Goal: Task Accomplishment & Management: Complete application form

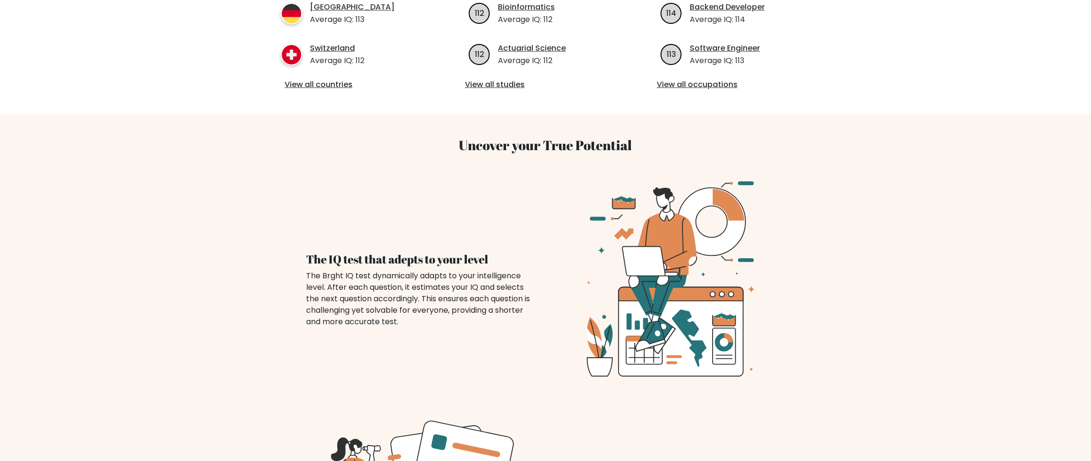
scroll to position [89, 0]
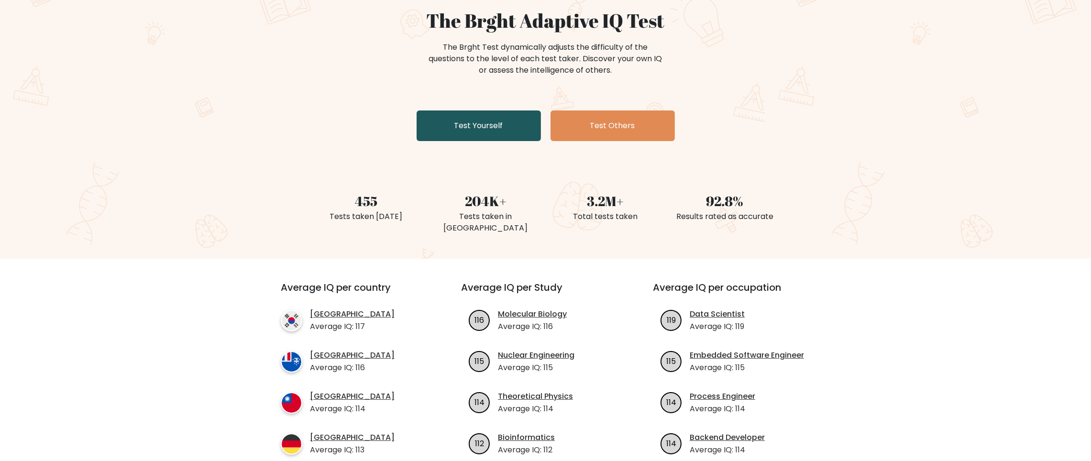
click at [474, 127] on link "Test Yourself" at bounding box center [478, 125] width 124 height 31
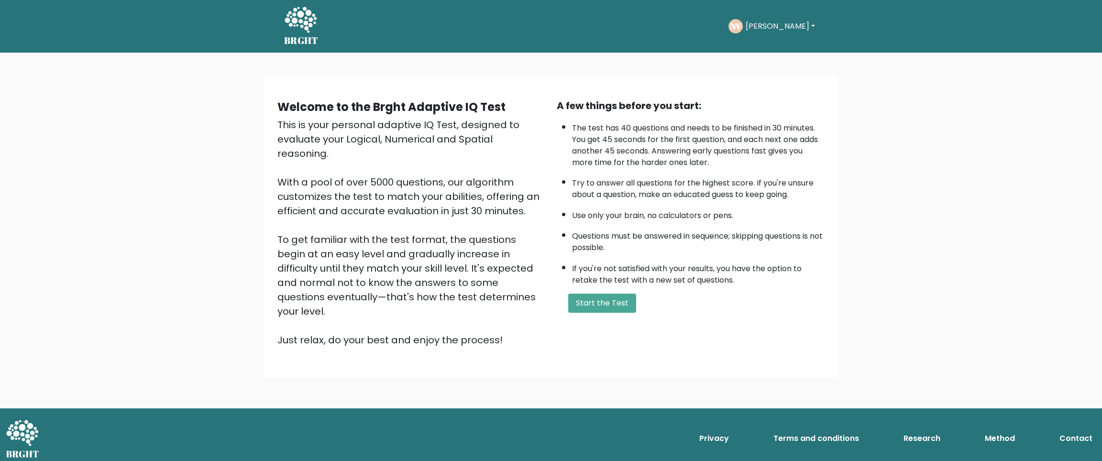
click at [784, 24] on div "NV Nelia Dashboard Profile Settings Logout" at bounding box center [772, 26] width 89 height 22
click at [781, 24] on button "[PERSON_NAME]" at bounding box center [779, 26] width 75 height 12
click at [781, 50] on link "Dashboard" at bounding box center [767, 51] width 76 height 15
click at [762, 27] on button "[PERSON_NAME]" at bounding box center [779, 26] width 75 height 12
click at [784, 48] on link "Dashboard" at bounding box center [767, 51] width 76 height 15
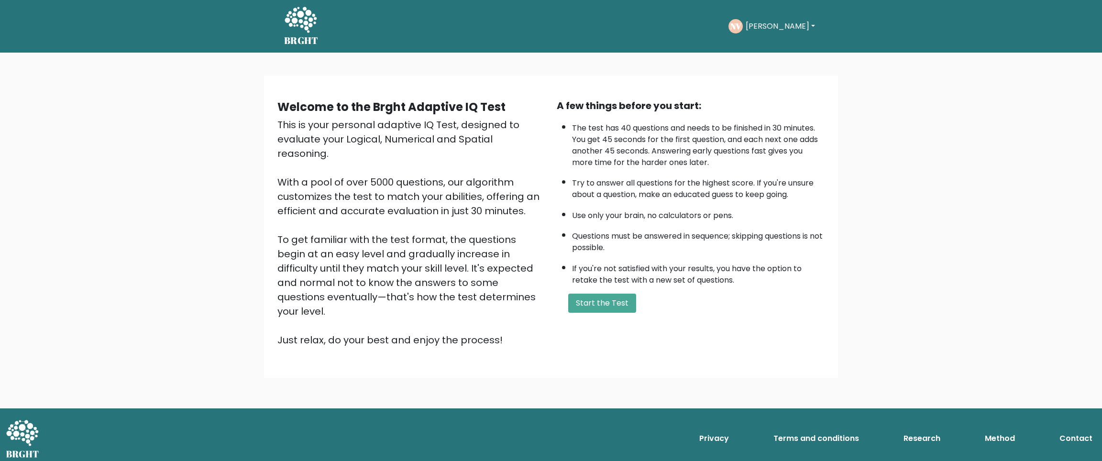
click at [776, 28] on button "[PERSON_NAME]" at bounding box center [779, 26] width 75 height 12
click at [770, 66] on link "Profile" at bounding box center [767, 70] width 76 height 15
click at [607, 297] on button "Start the Test" at bounding box center [602, 303] width 68 height 19
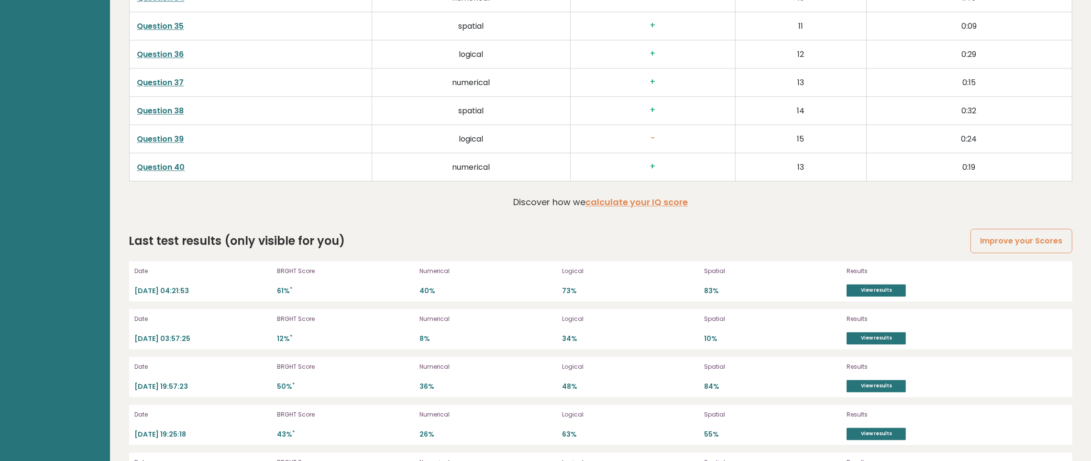
scroll to position [2788, 0]
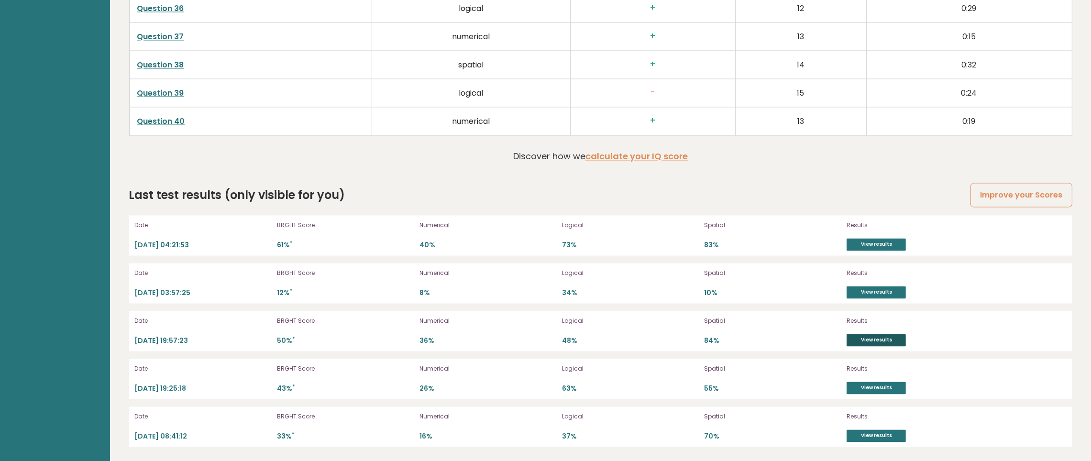
click at [877, 334] on link "View results" at bounding box center [875, 340] width 59 height 12
click at [880, 242] on link "View results" at bounding box center [875, 244] width 59 height 12
click at [879, 435] on link "View results" at bounding box center [875, 435] width 59 height 12
click at [880, 292] on link "View results" at bounding box center [875, 292] width 59 height 12
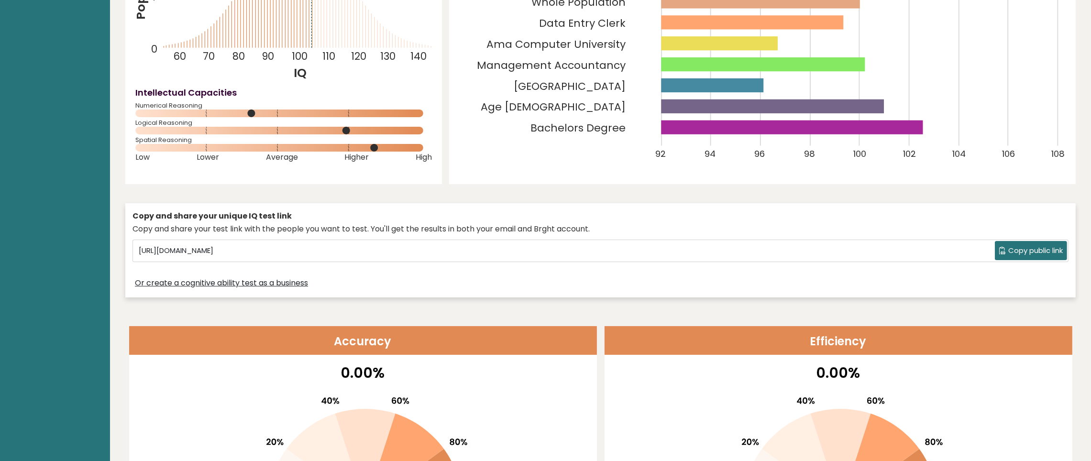
scroll to position [0, 0]
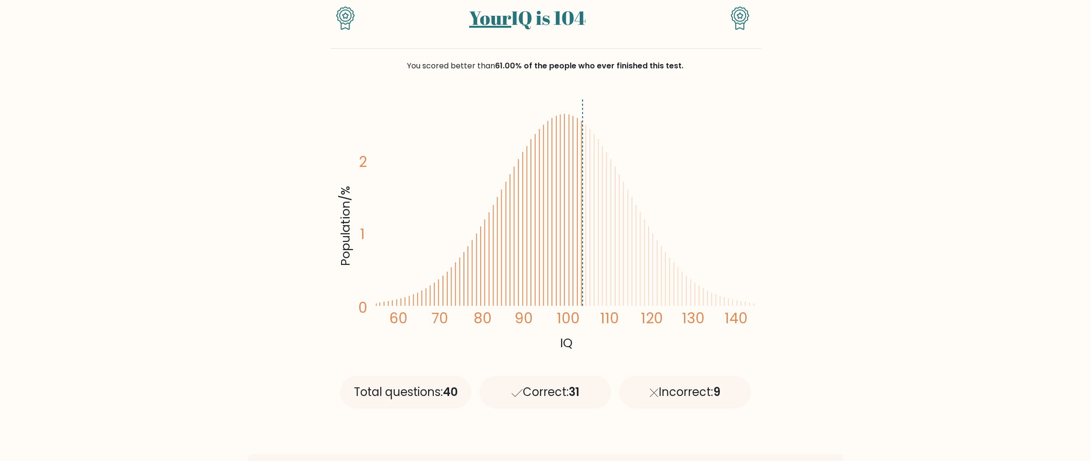
scroll to position [72, 0]
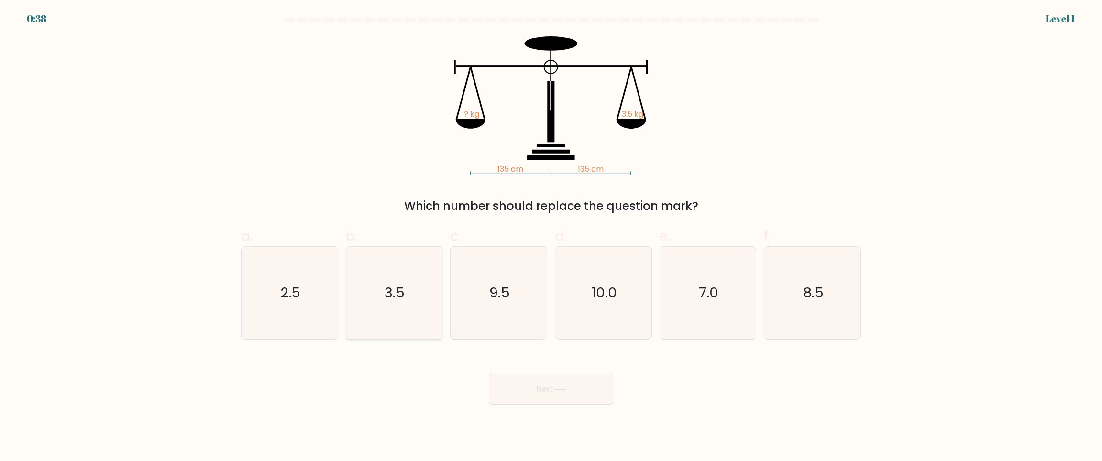
click at [403, 302] on icon "3.5" at bounding box center [394, 293] width 92 height 92
click at [551, 237] on input "b. 3.5" at bounding box center [551, 233] width 0 height 6
radio input "true"
click at [584, 387] on button "Next" at bounding box center [551, 389] width 124 height 31
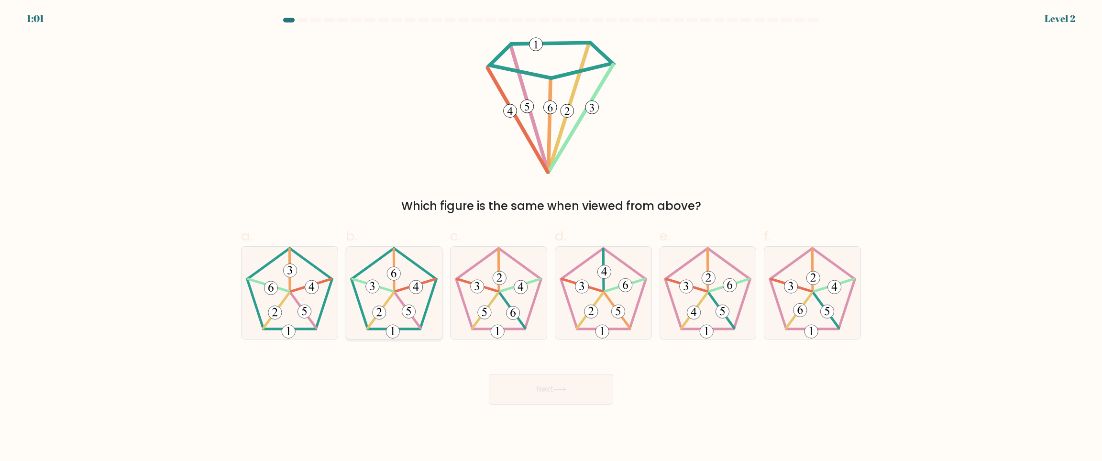
click at [394, 277] on icon at bounding box center [393, 273] width 5 height 9
click at [551, 237] on input "b." at bounding box center [551, 233] width 0 height 6
radio input "true"
click at [529, 382] on button "Next" at bounding box center [551, 389] width 124 height 31
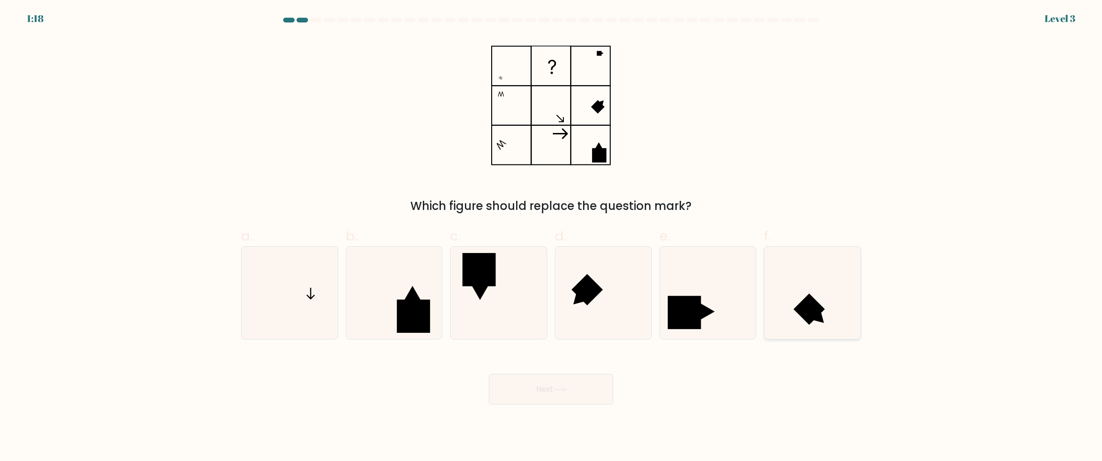
click at [792, 280] on icon at bounding box center [812, 293] width 92 height 92
click at [551, 237] on input "f." at bounding box center [551, 233] width 0 height 6
radio input "true"
click at [546, 394] on button "Next" at bounding box center [551, 389] width 124 height 31
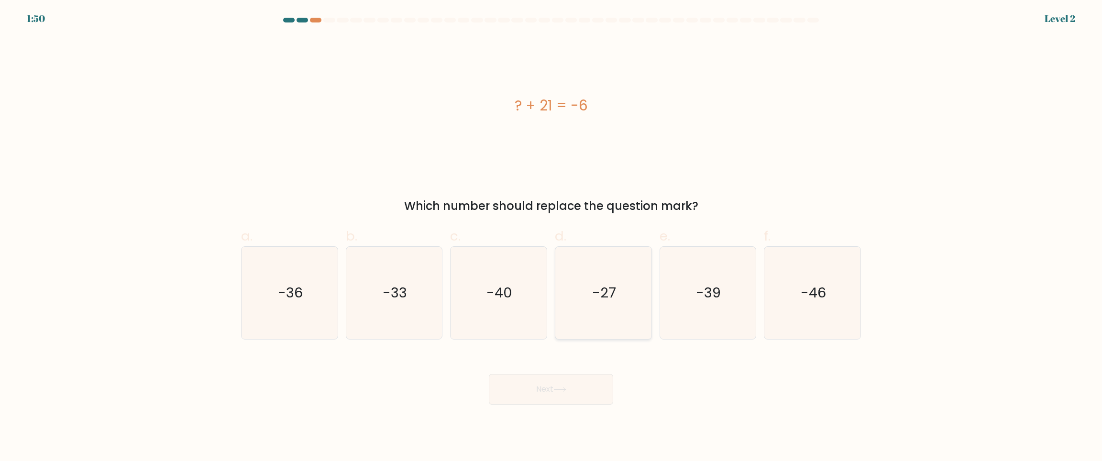
click at [618, 301] on icon "-27" at bounding box center [603, 293] width 92 height 92
click at [551, 237] on input "d. -27" at bounding box center [551, 233] width 0 height 6
radio input "true"
click at [603, 379] on button "Next" at bounding box center [551, 389] width 124 height 31
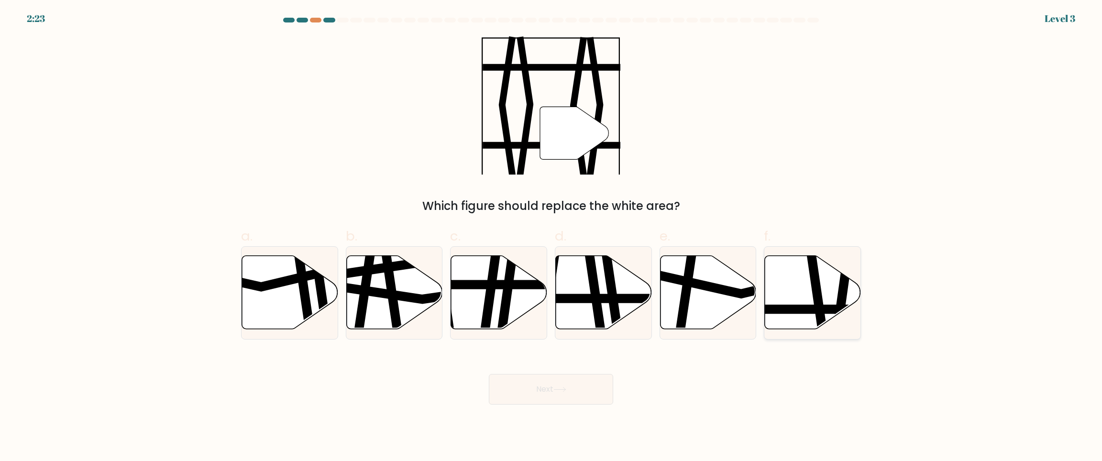
click at [821, 281] on icon at bounding box center [812, 292] width 96 height 74
click at [551, 237] on input "f." at bounding box center [551, 233] width 0 height 6
radio input "true"
click at [558, 389] on icon at bounding box center [559, 389] width 13 height 5
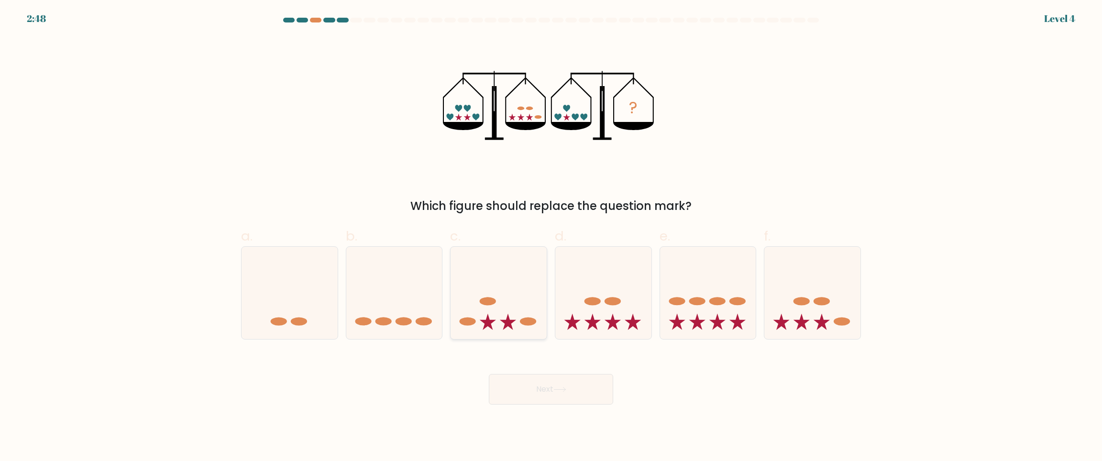
click at [533, 305] on icon at bounding box center [498, 292] width 96 height 79
click at [551, 237] on input "c." at bounding box center [551, 233] width 0 height 6
radio input "true"
click at [576, 385] on button "Next" at bounding box center [551, 389] width 124 height 31
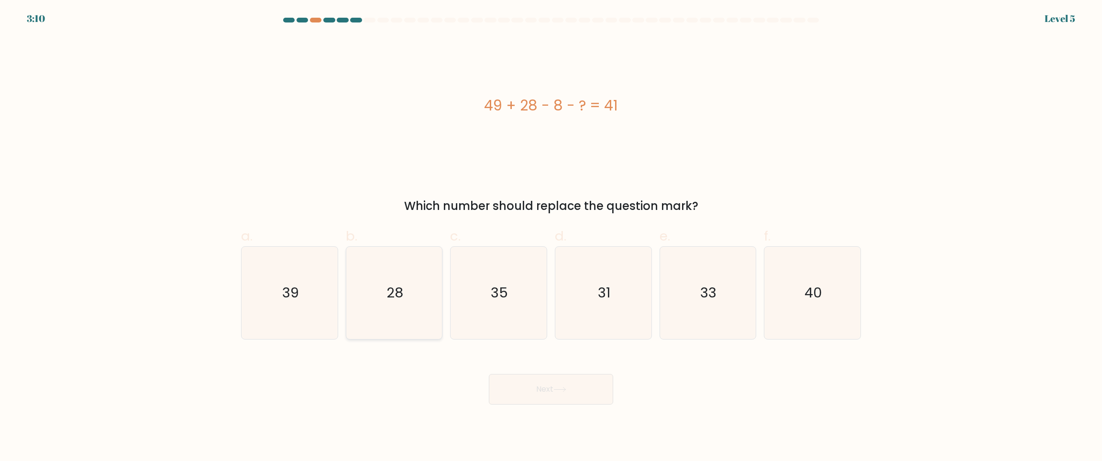
click at [372, 275] on icon "28" at bounding box center [394, 293] width 92 height 92
click at [551, 237] on input "b. 28" at bounding box center [551, 233] width 0 height 6
radio input "true"
click at [521, 387] on button "Next" at bounding box center [551, 389] width 124 height 31
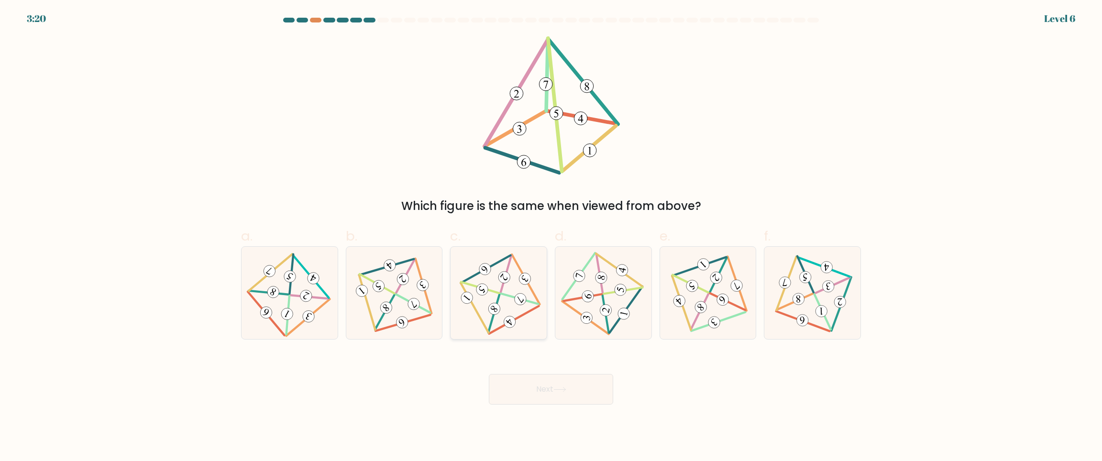
click at [490, 299] on icon at bounding box center [499, 293] width 76 height 74
click at [551, 237] on input "c." at bounding box center [551, 233] width 0 height 6
radio input "true"
click at [556, 389] on icon at bounding box center [559, 389] width 13 height 5
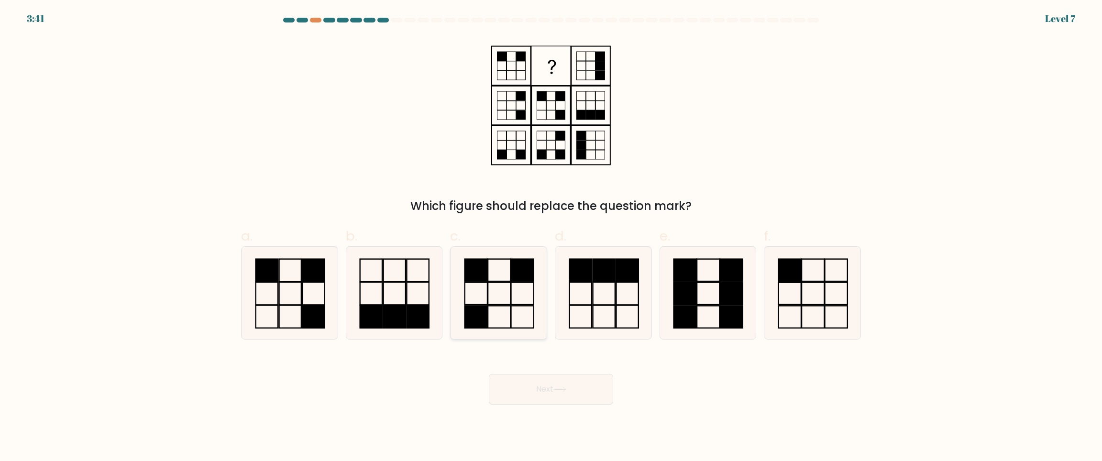
click at [499, 288] on icon at bounding box center [498, 293] width 92 height 92
click at [551, 237] on input "c." at bounding box center [551, 233] width 0 height 6
radio input "true"
click at [563, 380] on button "Next" at bounding box center [551, 389] width 124 height 31
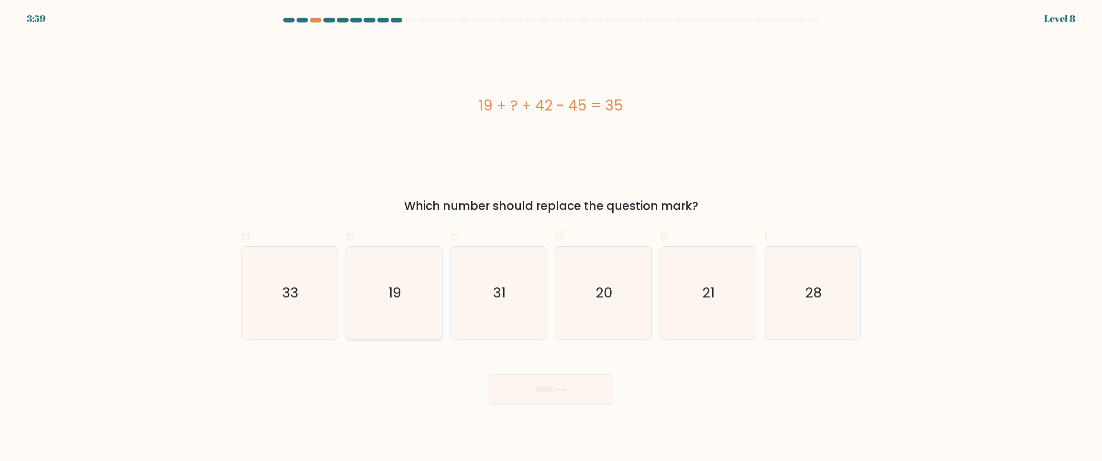
drag, startPoint x: 381, startPoint y: 304, endPoint x: 434, endPoint y: 332, distance: 60.1
click at [381, 304] on icon "19" at bounding box center [394, 293] width 92 height 92
click at [551, 237] on input "b. 19" at bounding box center [551, 233] width 0 height 6
radio input "true"
click at [527, 384] on button "Next" at bounding box center [551, 389] width 124 height 31
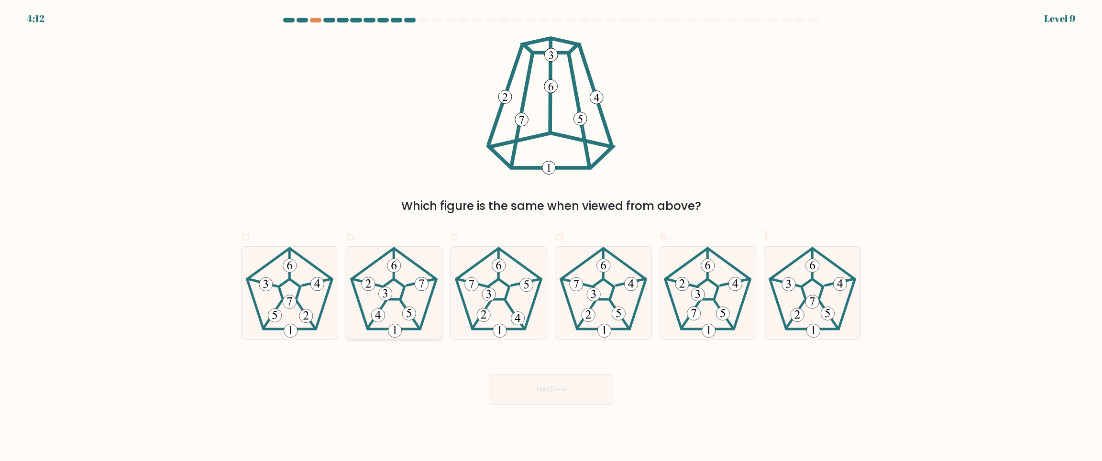
click at [419, 283] on 783 at bounding box center [421, 283] width 13 height 13
click at [551, 237] on input "b." at bounding box center [551, 233] width 0 height 6
radio input "true"
click at [516, 375] on button "Next" at bounding box center [551, 389] width 124 height 31
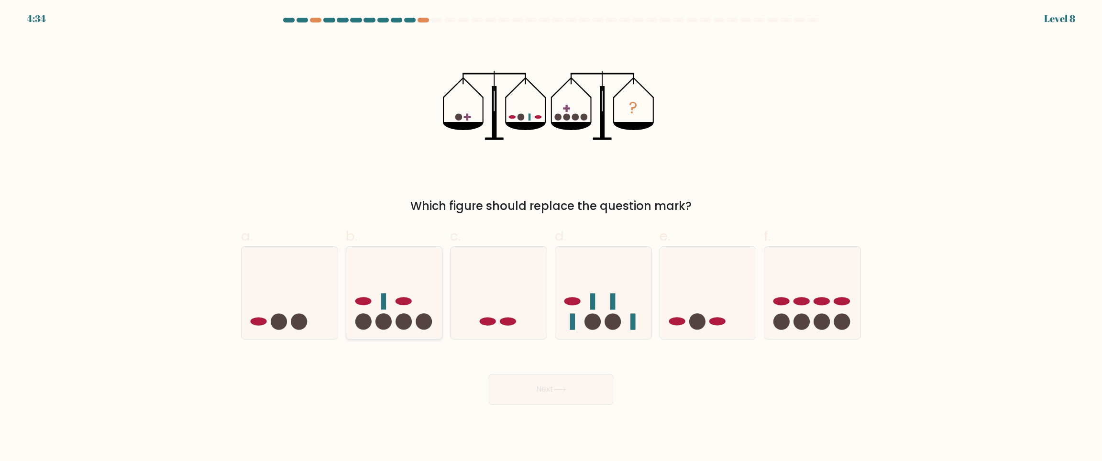
click at [386, 312] on icon at bounding box center [394, 292] width 96 height 79
click at [551, 237] on input "b." at bounding box center [551, 233] width 0 height 6
radio input "true"
click at [547, 385] on button "Next" at bounding box center [551, 389] width 124 height 31
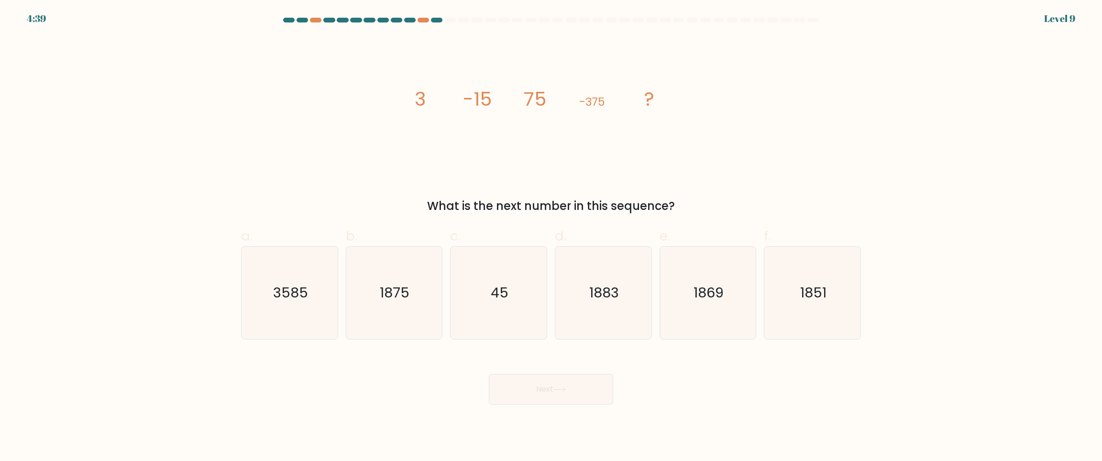
click at [588, 375] on button "Next" at bounding box center [551, 389] width 124 height 31
click at [416, 309] on icon "1875" at bounding box center [394, 293] width 92 height 92
click at [551, 237] on input "b. 1875" at bounding box center [551, 233] width 0 height 6
radio input "true"
click at [532, 395] on button "Next" at bounding box center [551, 389] width 124 height 31
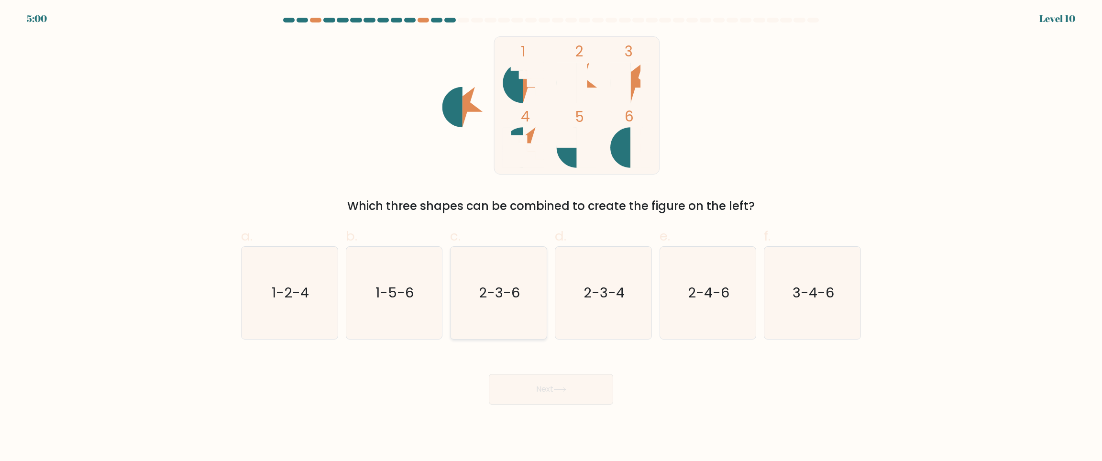
click at [502, 288] on text "2-3-6" at bounding box center [499, 292] width 41 height 19
click at [551, 237] on input "c. 2-3-6" at bounding box center [551, 233] width 0 height 6
radio input "true"
click at [550, 395] on button "Next" at bounding box center [551, 389] width 124 height 31
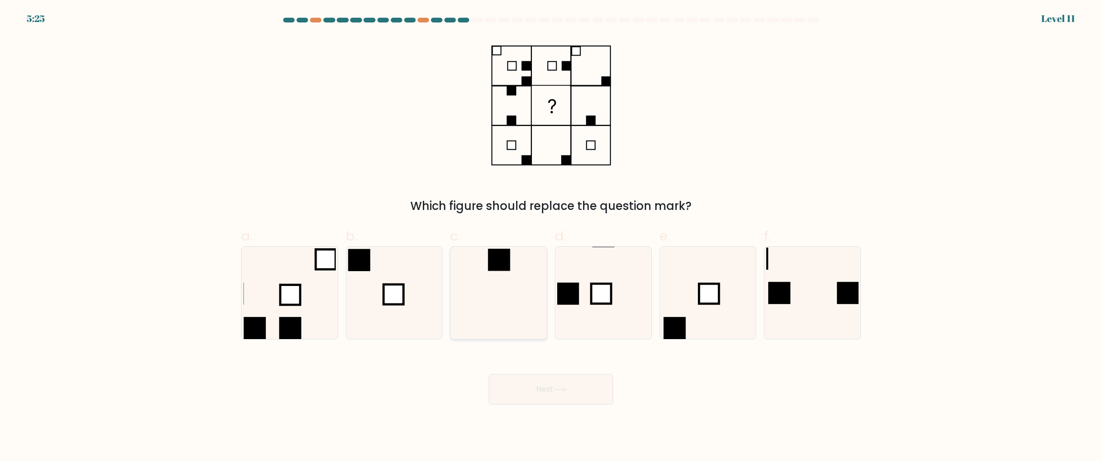
click at [489, 278] on icon at bounding box center [498, 293] width 92 height 92
click at [551, 237] on input "c." at bounding box center [551, 233] width 0 height 6
radio input "true"
click at [555, 394] on button "Next" at bounding box center [551, 389] width 124 height 31
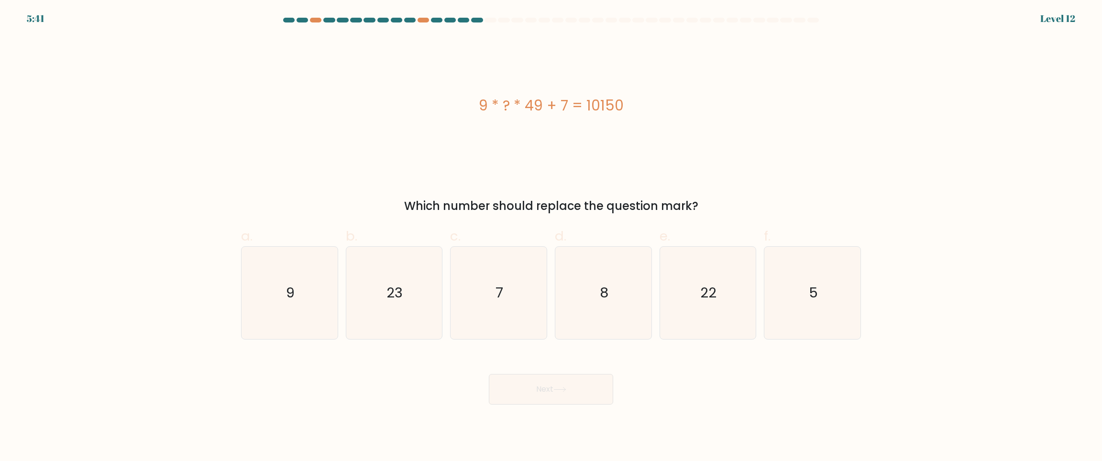
click at [775, 359] on div "Next" at bounding box center [550, 378] width 631 height 54
click at [707, 394] on div "Next" at bounding box center [550, 378] width 631 height 54
click at [524, 289] on icon "7" at bounding box center [498, 293] width 92 height 92
click at [551, 237] on input "c. 7" at bounding box center [551, 233] width 0 height 6
radio input "true"
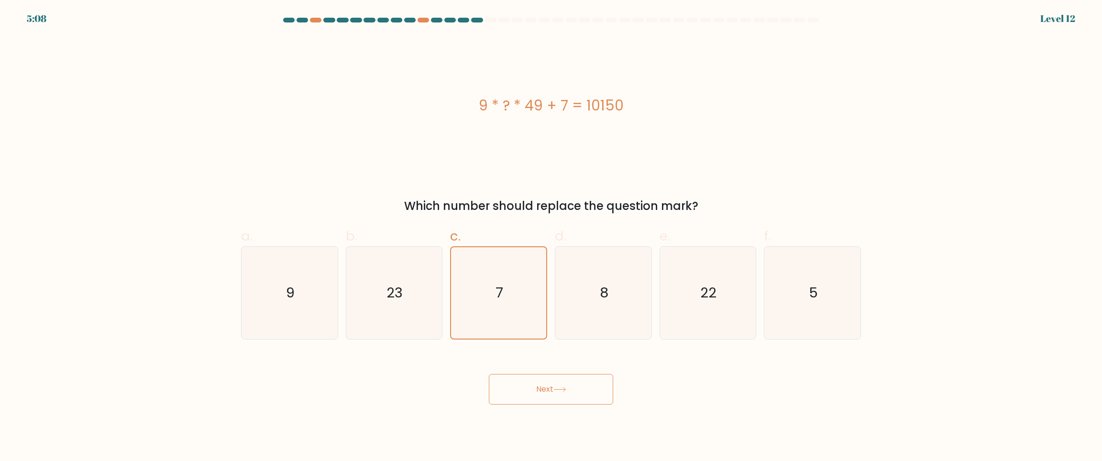
click at [566, 396] on button "Next" at bounding box center [551, 389] width 124 height 31
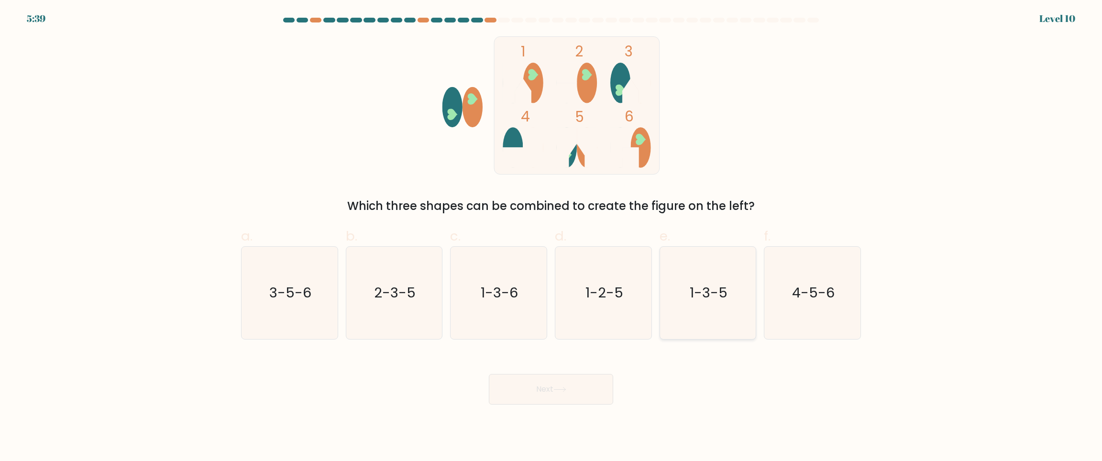
click at [706, 306] on icon "1-3-5" at bounding box center [707, 293] width 92 height 92
click at [551, 237] on input "e. 1-3-5" at bounding box center [551, 233] width 0 height 6
radio input "true"
click at [525, 380] on button "Next" at bounding box center [551, 389] width 124 height 31
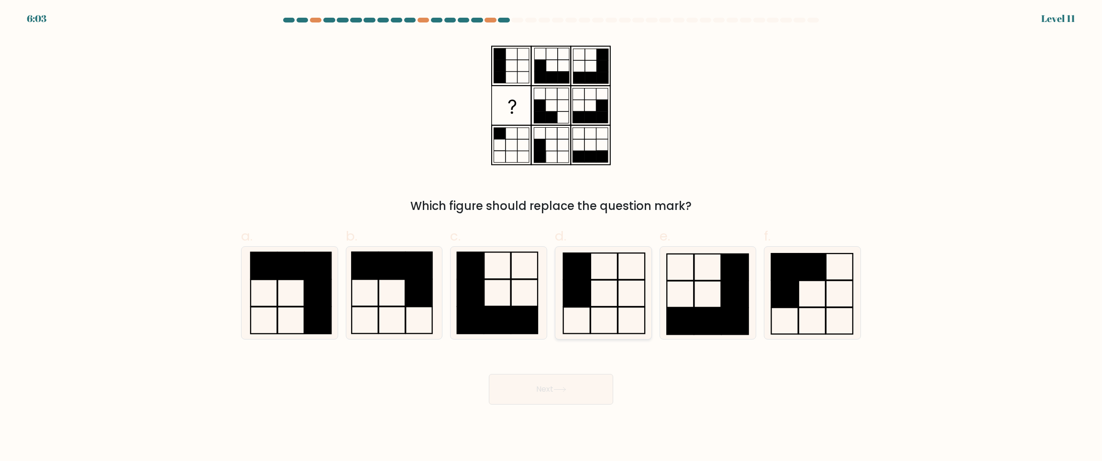
click at [615, 280] on rect at bounding box center [603, 293] width 27 height 26
click at [551, 237] on input "d." at bounding box center [551, 233] width 0 height 6
radio input "true"
click at [560, 380] on button "Next" at bounding box center [551, 389] width 124 height 31
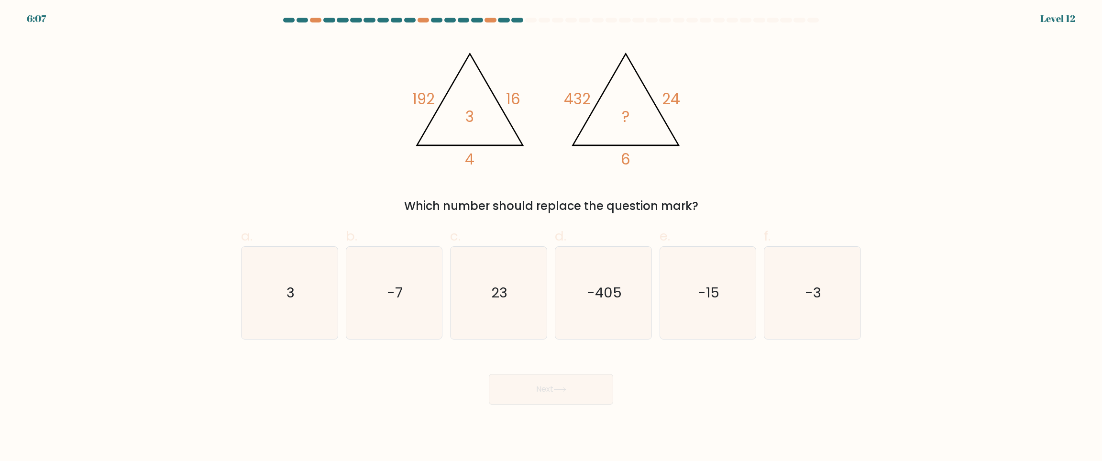
drag, startPoint x: 285, startPoint y: 285, endPoint x: 427, endPoint y: 361, distance: 160.6
click at [285, 285] on icon "3" at bounding box center [289, 293] width 92 height 92
click at [551, 237] on input "a. 3" at bounding box center [551, 233] width 0 height 6
radio input "true"
click at [534, 382] on button "Next" at bounding box center [551, 389] width 124 height 31
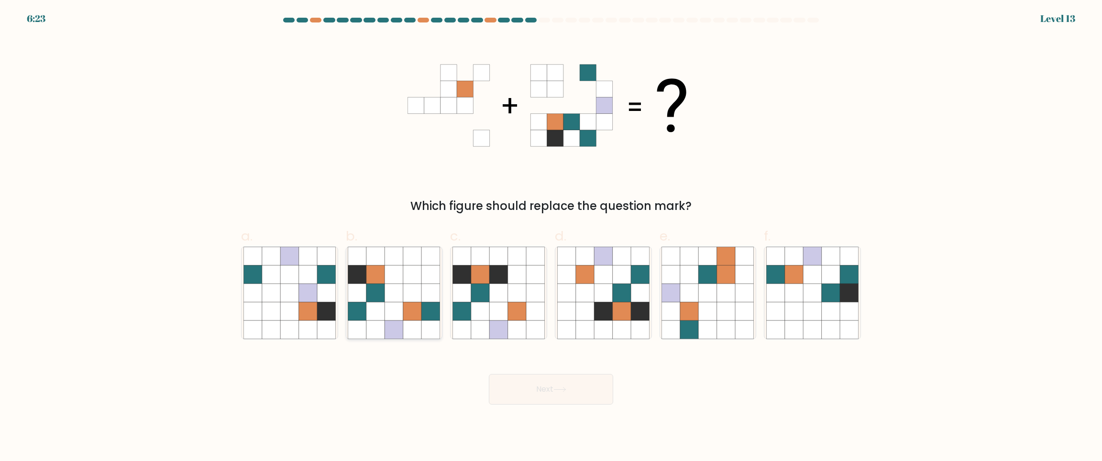
click at [418, 264] on icon at bounding box center [412, 256] width 18 height 18
click at [551, 237] on input "b." at bounding box center [551, 233] width 0 height 6
radio input "true"
click at [575, 383] on button "Next" at bounding box center [551, 389] width 124 height 31
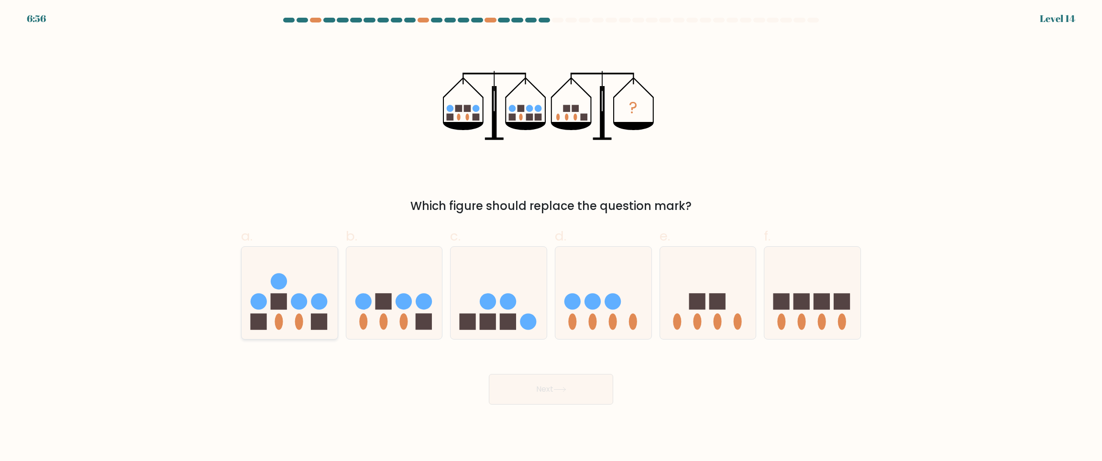
click at [263, 301] on circle at bounding box center [259, 301] width 16 height 16
click at [551, 237] on input "a." at bounding box center [551, 233] width 0 height 6
radio input "true"
click at [558, 384] on button "Next" at bounding box center [551, 389] width 124 height 31
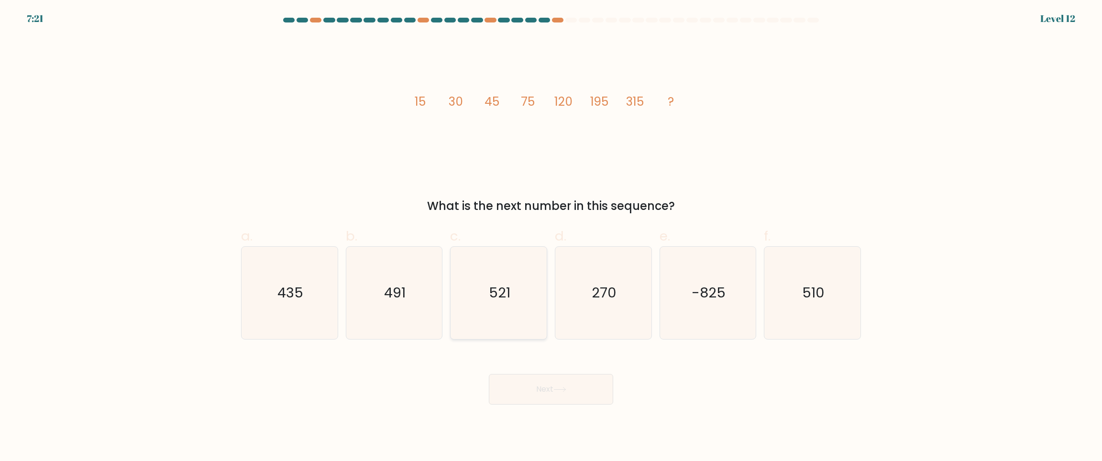
click at [514, 321] on icon "521" at bounding box center [498, 293] width 92 height 92
click at [551, 237] on input "c. 521" at bounding box center [551, 233] width 0 height 6
radio input "true"
drag, startPoint x: 584, startPoint y: 395, endPoint x: 589, endPoint y: 396, distance: 4.8
click at [583, 396] on button "Next" at bounding box center [551, 389] width 124 height 31
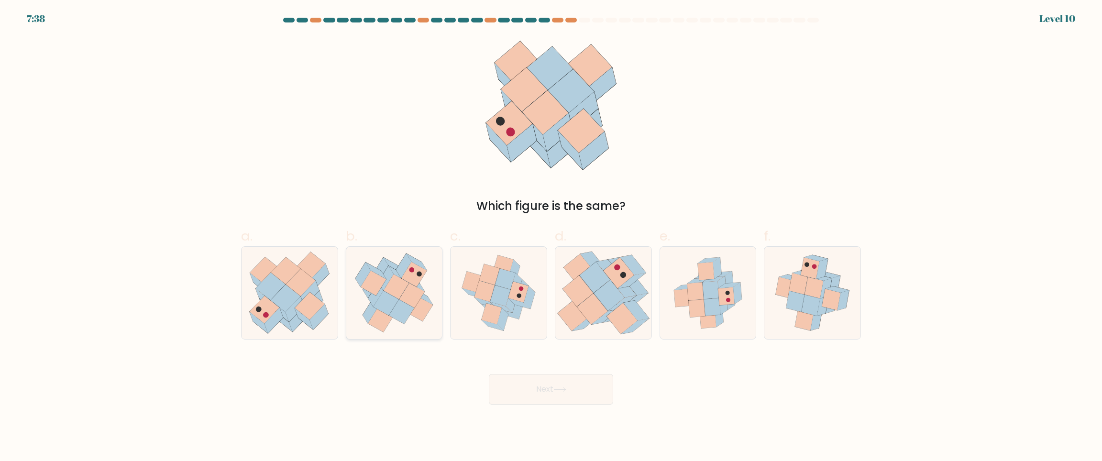
click at [427, 309] on icon at bounding box center [419, 308] width 25 height 25
click at [551, 237] on input "b." at bounding box center [551, 233] width 0 height 6
radio input "true"
click at [572, 386] on button "Next" at bounding box center [551, 389] width 124 height 31
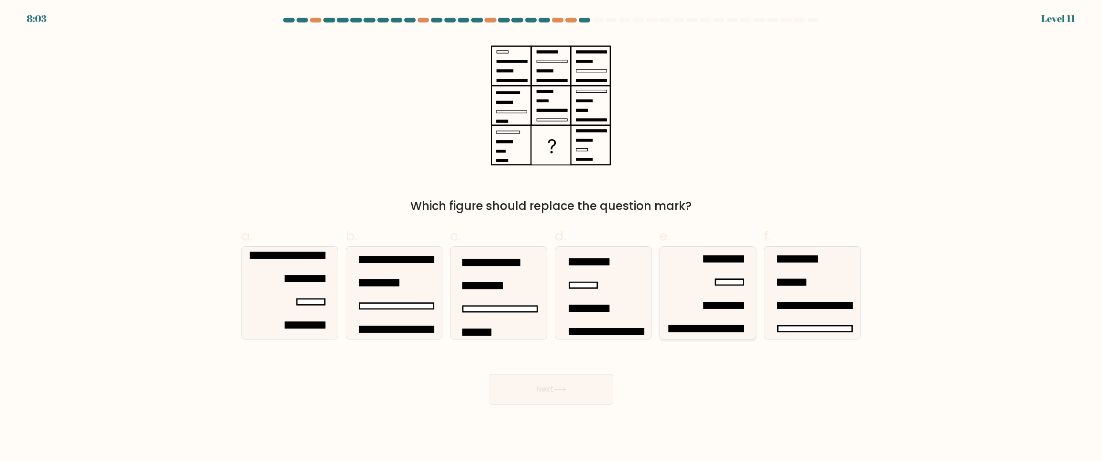
click at [703, 314] on icon at bounding box center [707, 293] width 92 height 92
click at [551, 237] on input "e." at bounding box center [551, 233] width 0 height 6
radio input "true"
click at [524, 397] on button "Next" at bounding box center [551, 389] width 124 height 31
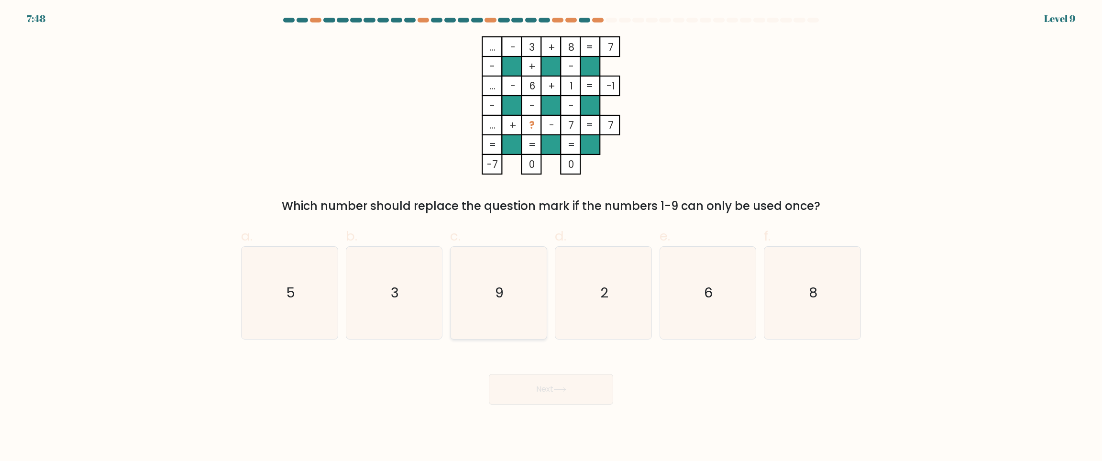
click at [489, 308] on icon "9" at bounding box center [498, 293] width 92 height 92
click at [551, 237] on input "c. 9" at bounding box center [551, 233] width 0 height 6
radio input "true"
click at [569, 383] on button "Next" at bounding box center [551, 389] width 124 height 31
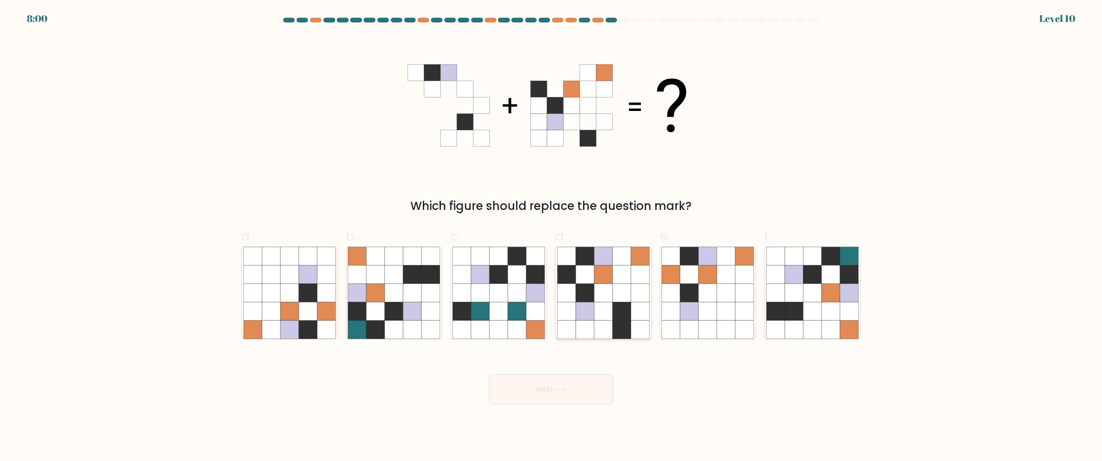
click at [599, 292] on icon at bounding box center [603, 293] width 18 height 18
click at [551, 237] on input "d." at bounding box center [551, 233] width 0 height 6
radio input "true"
click at [571, 393] on button "Next" at bounding box center [551, 389] width 124 height 31
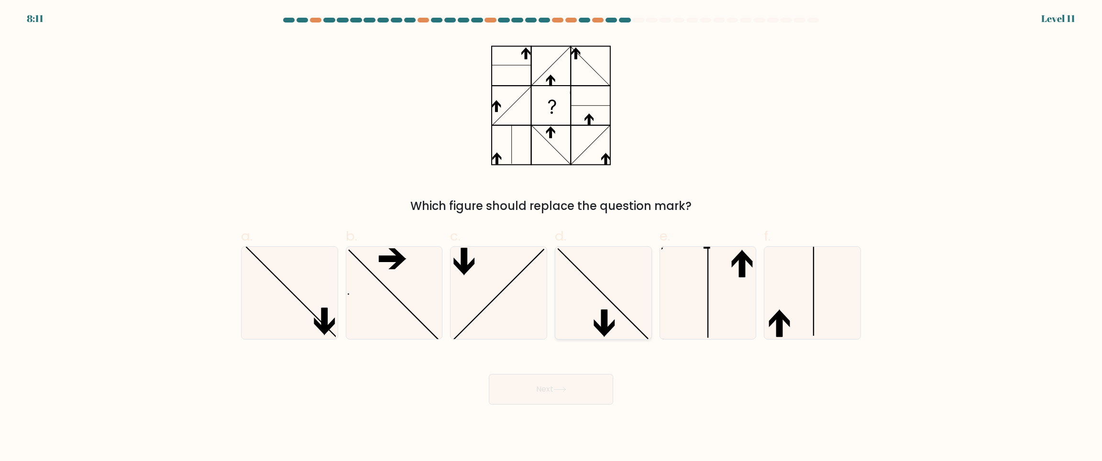
click at [611, 327] on icon at bounding box center [608, 328] width 11 height 18
click at [551, 237] on input "d." at bounding box center [551, 233] width 0 height 6
radio input "true"
click at [565, 386] on button "Next" at bounding box center [551, 389] width 124 height 31
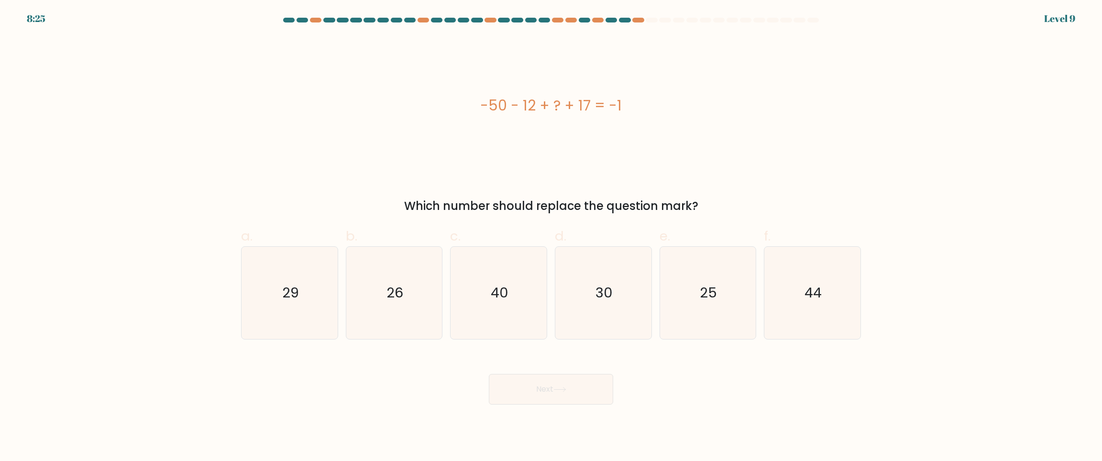
drag, startPoint x: 810, startPoint y: 307, endPoint x: 724, endPoint y: 358, distance: 99.5
click at [810, 307] on icon "44" at bounding box center [812, 293] width 92 height 92
click at [551, 237] on input "f. 44" at bounding box center [551, 233] width 0 height 6
radio input "true"
click at [558, 390] on icon at bounding box center [559, 389] width 13 height 5
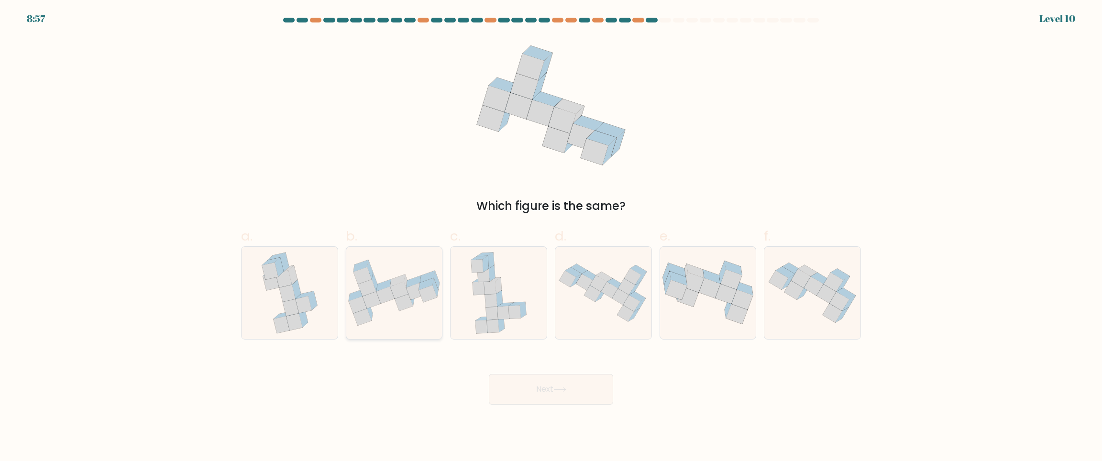
click at [356, 293] on icon at bounding box center [356, 295] width 15 height 12
click at [551, 237] on input "b." at bounding box center [551, 233] width 0 height 6
radio input "true"
click at [574, 379] on button "Next" at bounding box center [551, 389] width 124 height 31
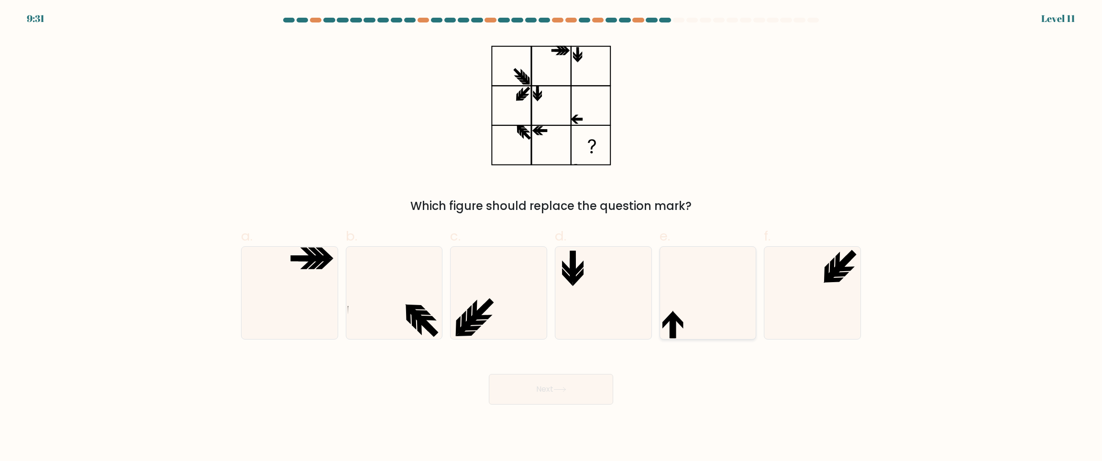
click at [680, 306] on icon at bounding box center [707, 293] width 92 height 92
click at [551, 237] on input "e." at bounding box center [551, 233] width 0 height 6
radio input "true"
click at [537, 386] on button "Next" at bounding box center [551, 389] width 124 height 31
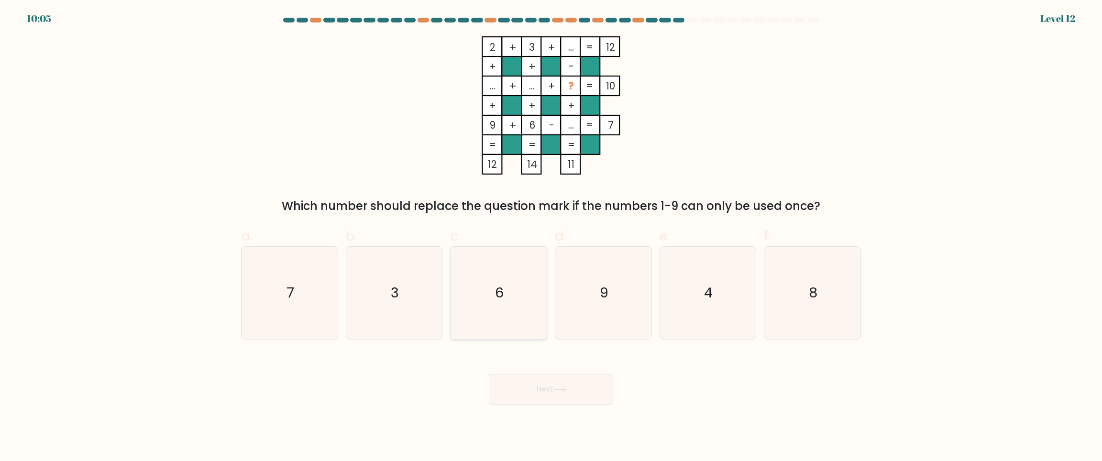
click at [484, 278] on icon "6" at bounding box center [498, 293] width 92 height 92
click at [551, 237] on input "c. 6" at bounding box center [551, 233] width 0 height 6
radio input "true"
click at [551, 386] on button "Next" at bounding box center [551, 389] width 124 height 31
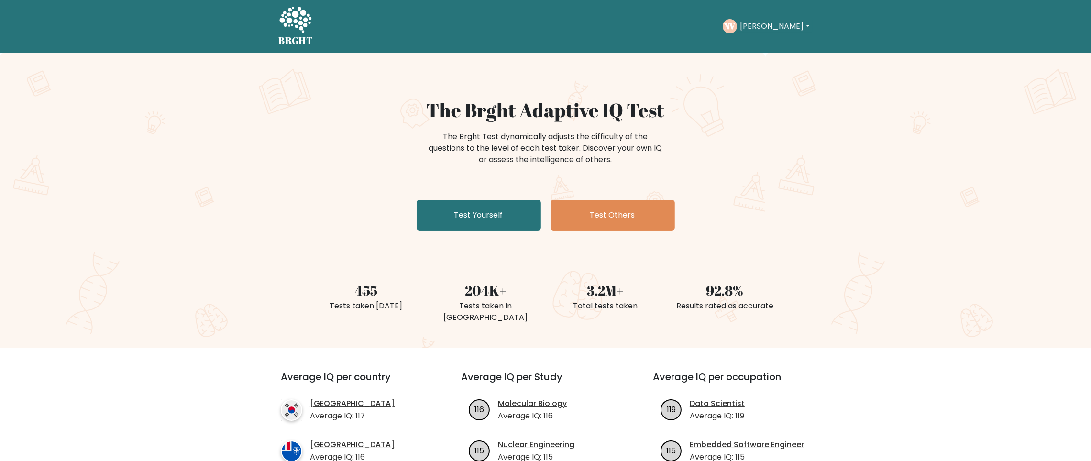
click at [759, 27] on button "[PERSON_NAME]" at bounding box center [774, 26] width 75 height 12
drag, startPoint x: 756, startPoint y: 42, endPoint x: 784, endPoint y: 127, distance: 89.5
click at [756, 43] on link "Dashboard" at bounding box center [761, 46] width 76 height 15
click at [761, 29] on button "Nelia" at bounding box center [774, 26] width 75 height 12
click at [768, 65] on link "Profile" at bounding box center [761, 61] width 76 height 15
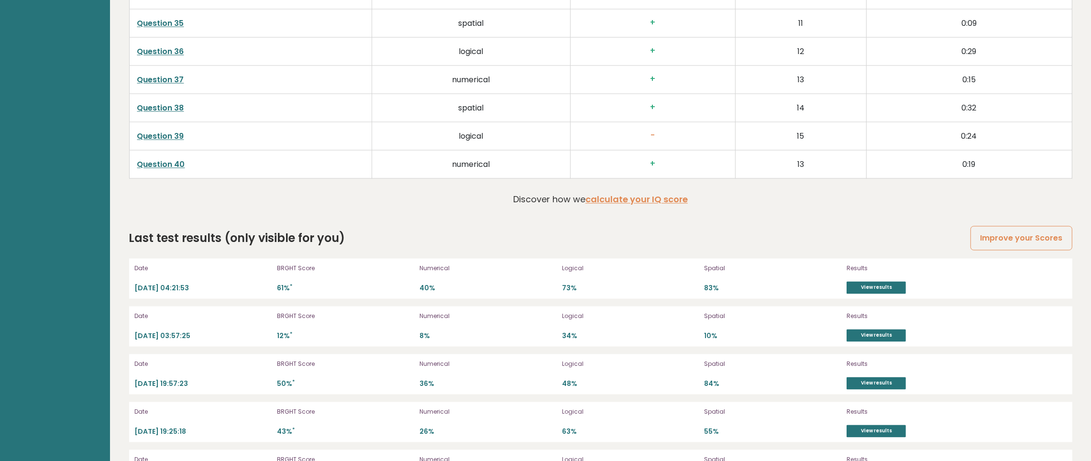
scroll to position [2788, 0]
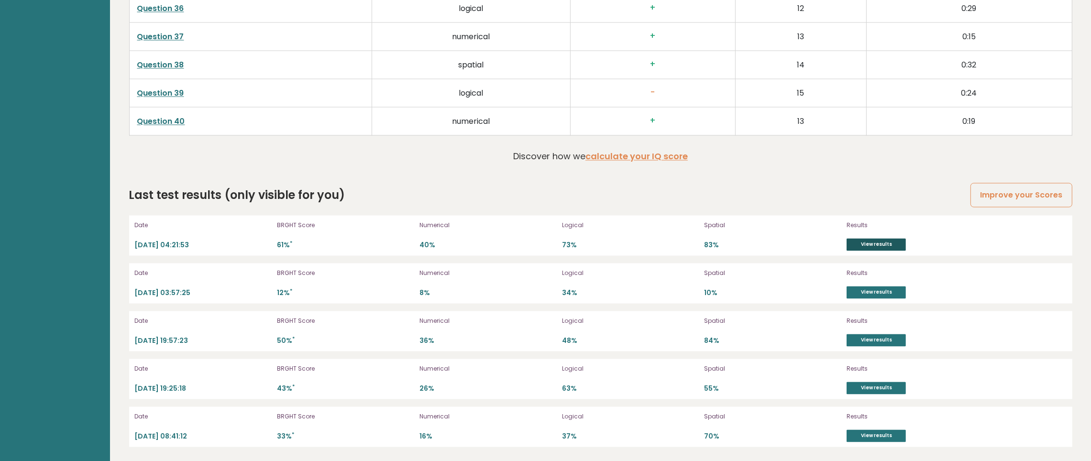
drag, startPoint x: 880, startPoint y: 242, endPoint x: 891, endPoint y: 242, distance: 11.0
click at [881, 242] on link "View results" at bounding box center [875, 244] width 59 height 12
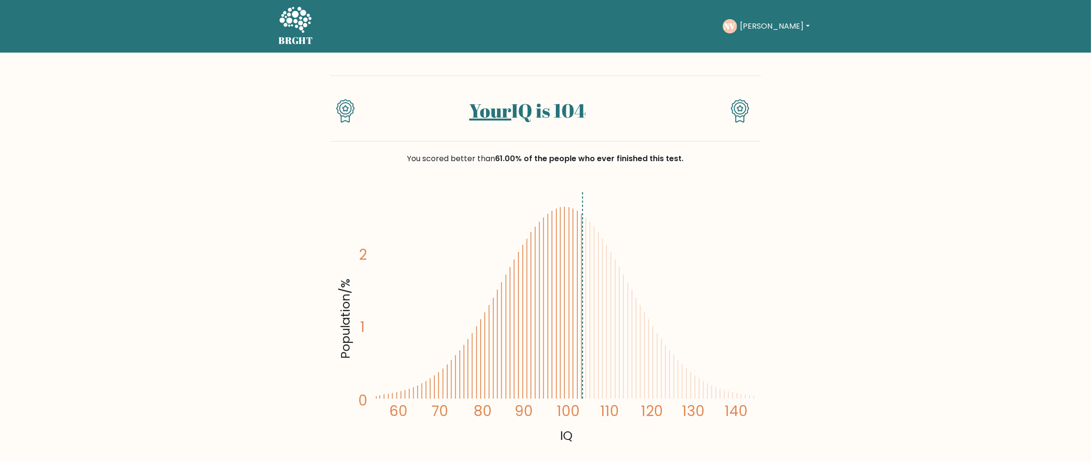
scroll to position [72, 0]
